Goal: Find specific page/section: Find specific page/section

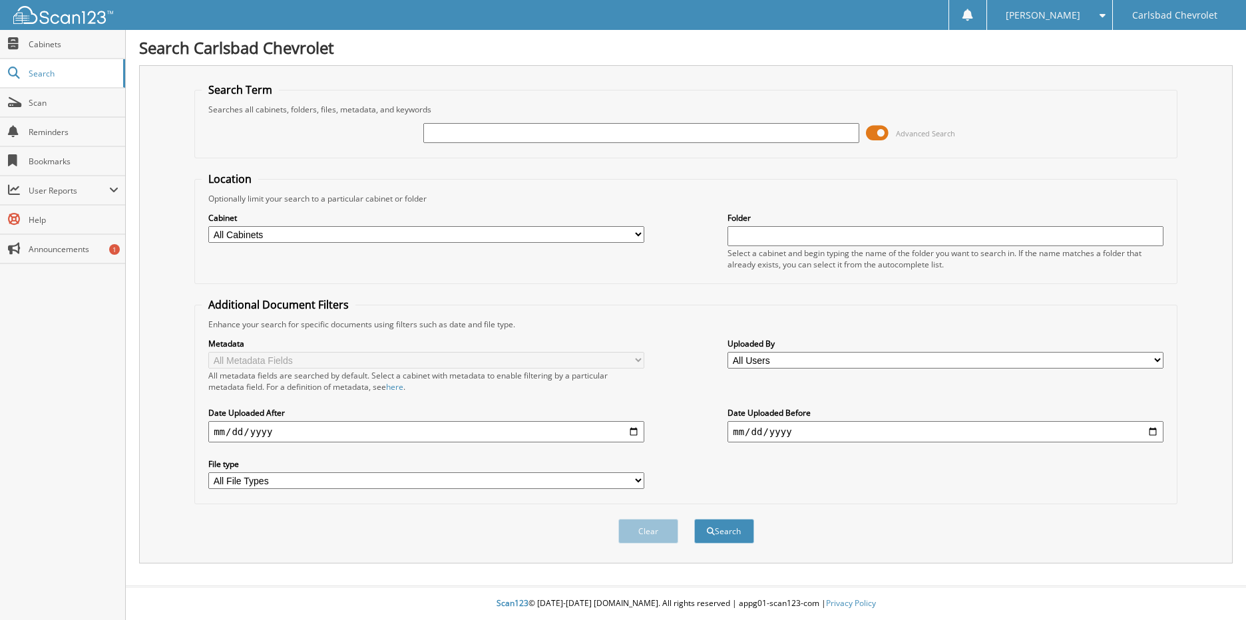
click at [444, 135] on input "text" at bounding box center [641, 133] width 436 height 20
type input "GARCIA EQUIPMENT REPAIRS"
click at [694, 519] on button "Search" at bounding box center [724, 531] width 60 height 25
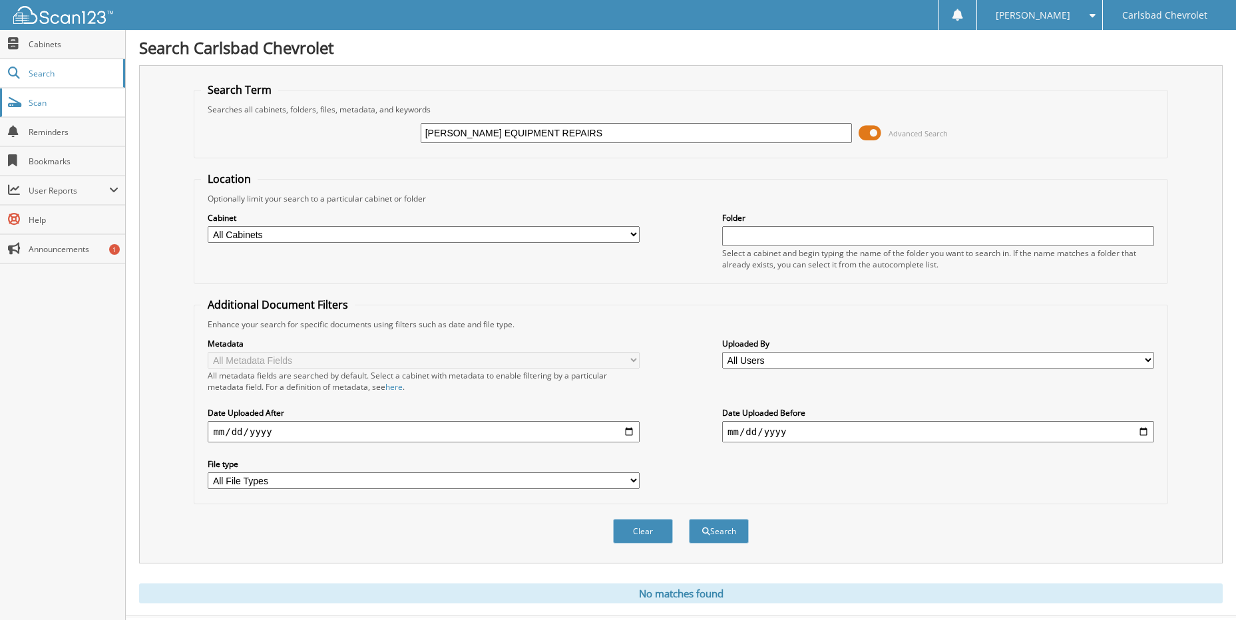
click at [69, 102] on span "Scan" at bounding box center [74, 102] width 90 height 11
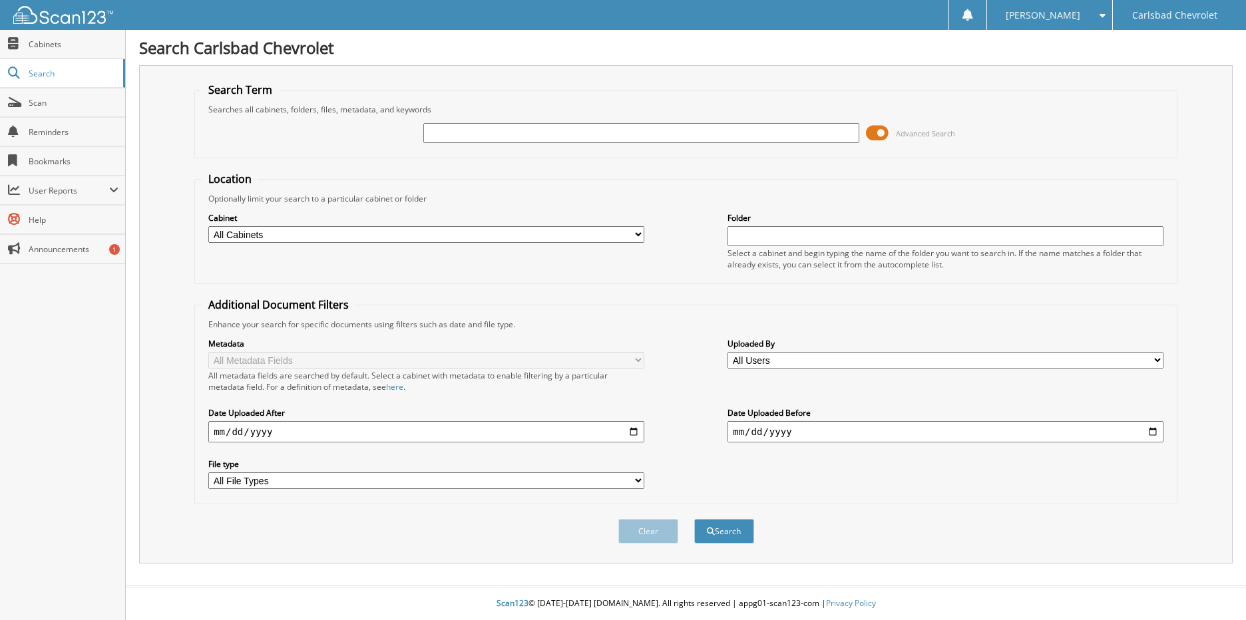
click at [613, 138] on input "text" at bounding box center [641, 133] width 436 height 20
type input "GARCIAS EQUIPMENT REPAIR"
click at [694, 519] on button "Search" at bounding box center [724, 531] width 60 height 25
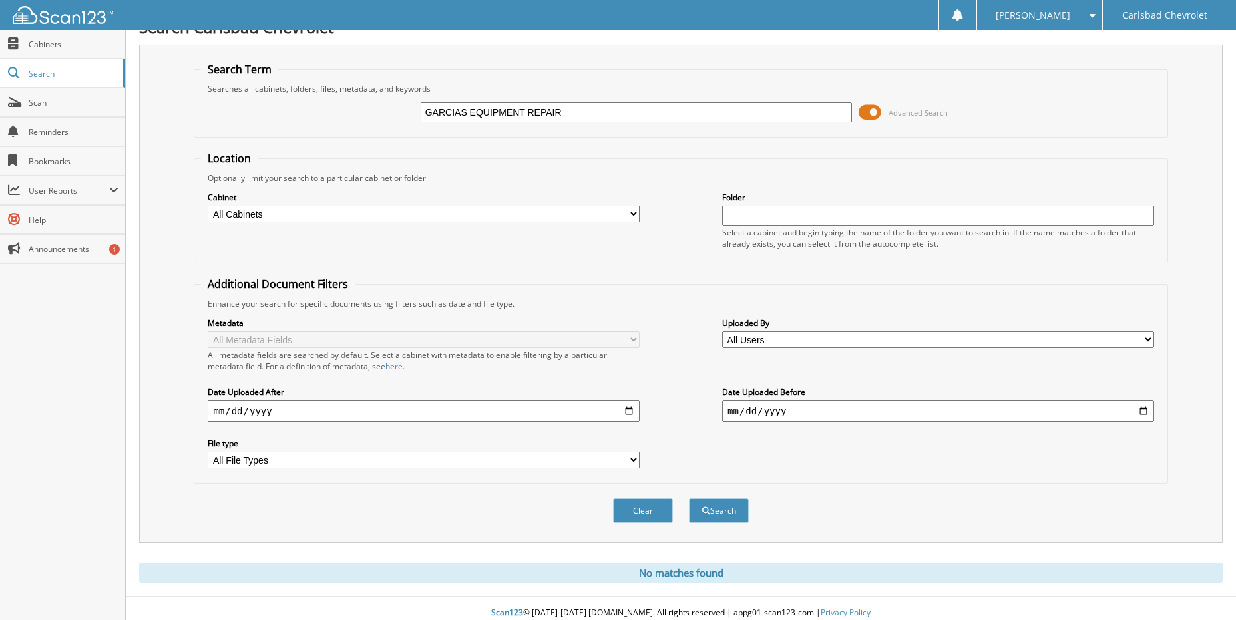
scroll to position [31, 0]
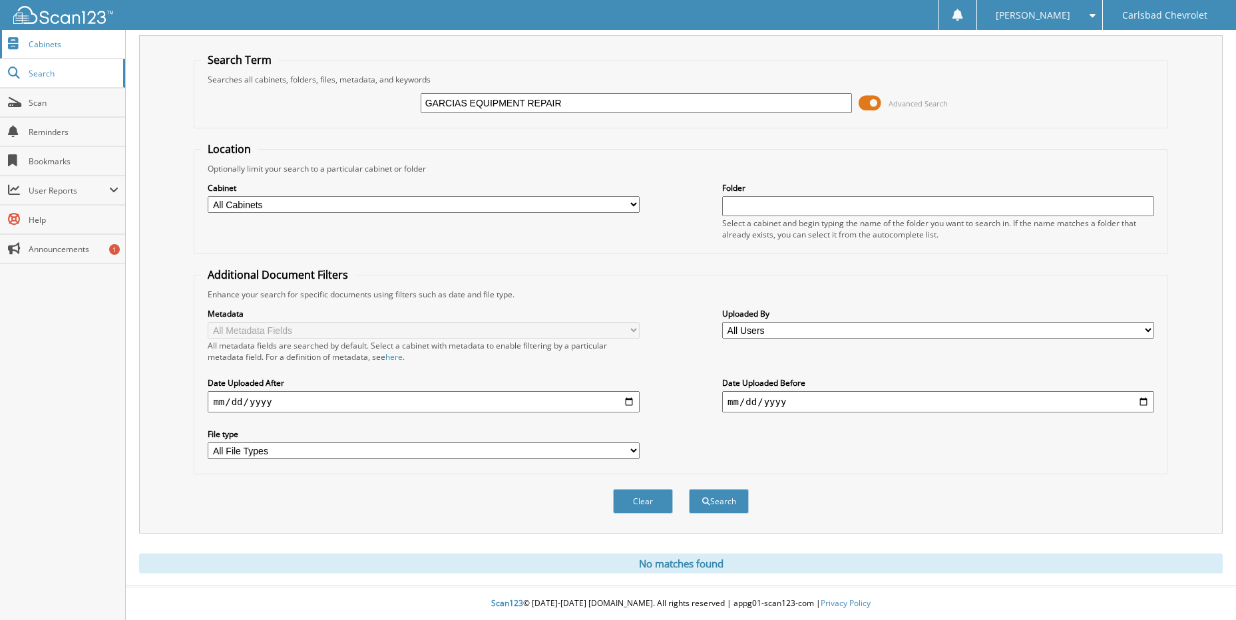
click at [55, 51] on link "Cabinets" at bounding box center [62, 44] width 125 height 29
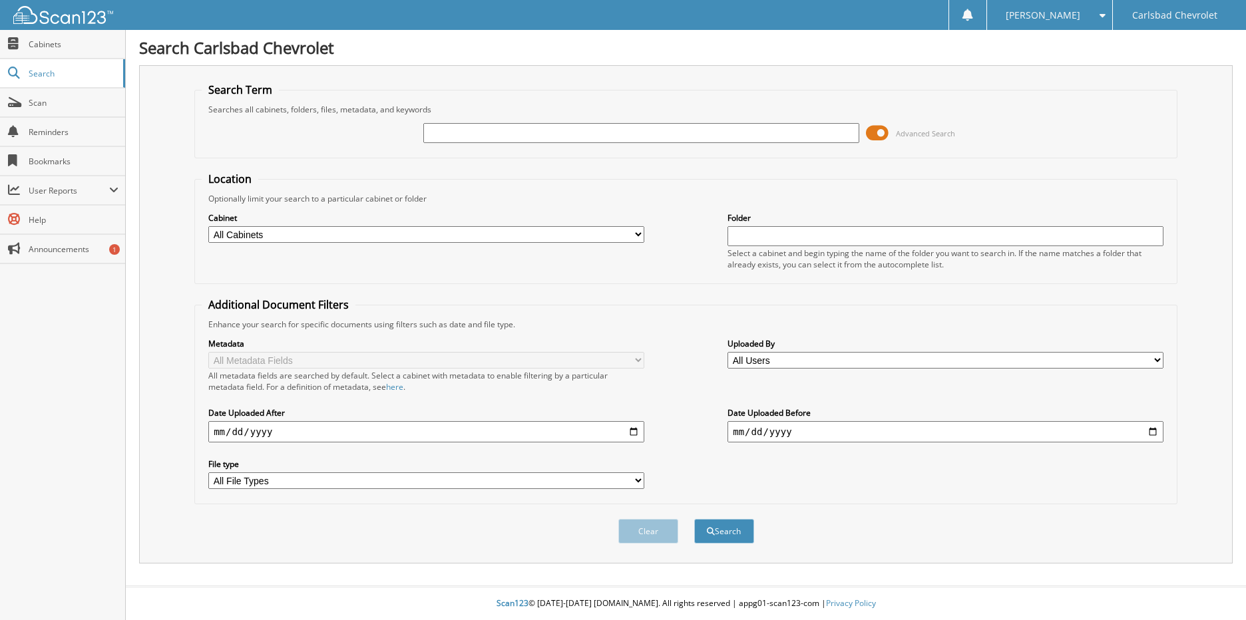
click at [529, 134] on input "text" at bounding box center [641, 133] width 436 height 20
type input "GARCIAS EQUIPMENT REPAIR"
click at [694, 519] on button "Search" at bounding box center [724, 531] width 60 height 25
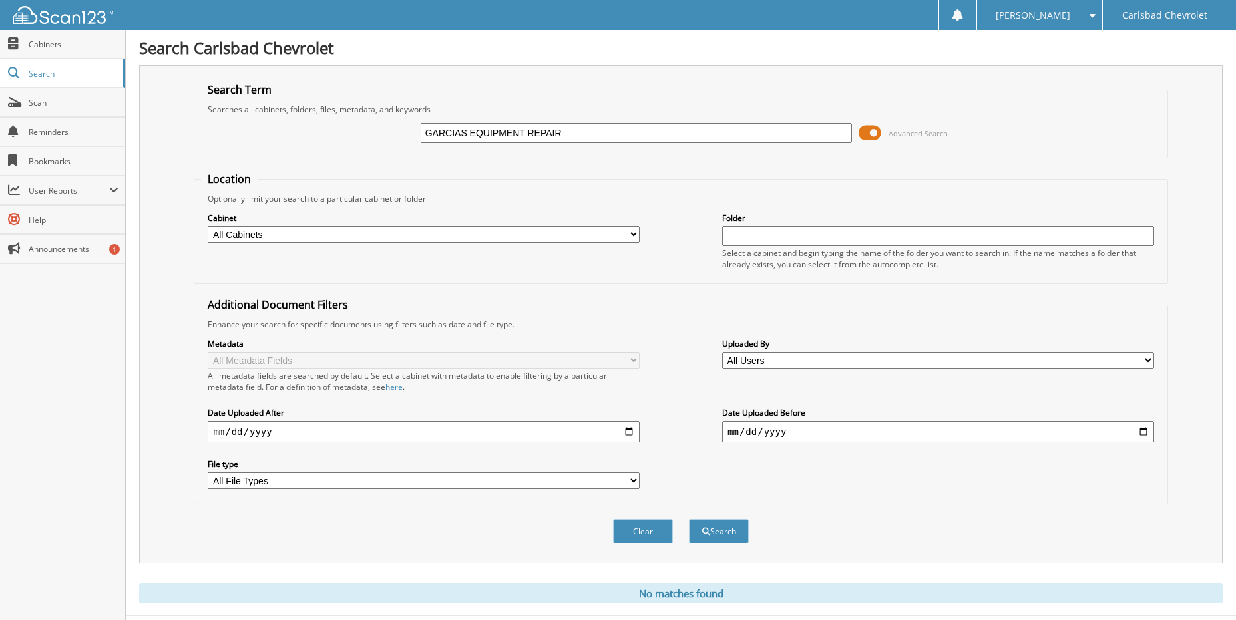
click at [605, 134] on input "GARCIAS EQUIPMENT REPAIR" at bounding box center [637, 133] width 432 height 20
type input "[PERSON_NAME]"
click at [689, 519] on button "Search" at bounding box center [719, 531] width 60 height 25
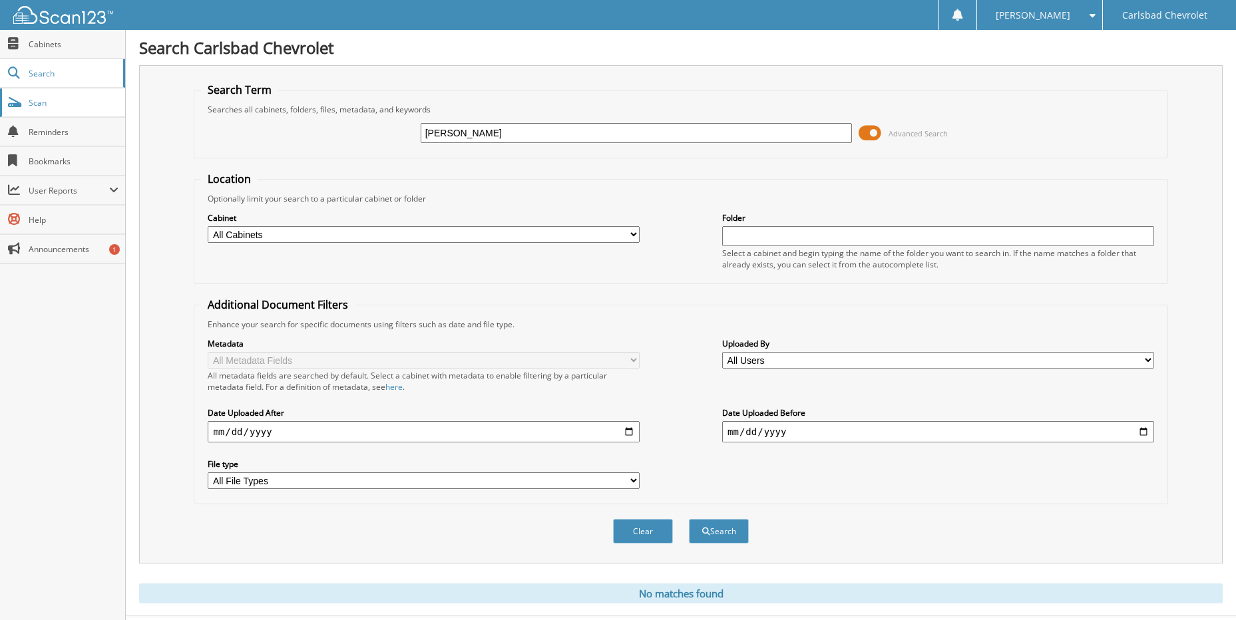
click at [54, 92] on link "Scan" at bounding box center [62, 103] width 125 height 29
